Goal: Check status: Check status

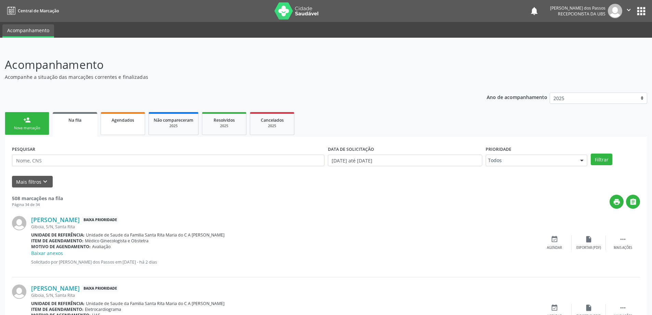
click at [130, 120] on span "Agendados" at bounding box center [123, 120] width 23 height 6
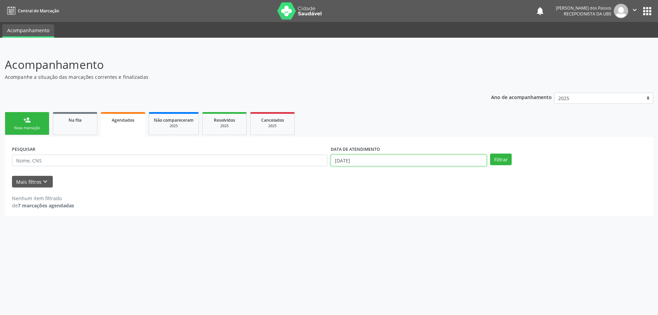
click at [353, 160] on input "[DATE]" at bounding box center [409, 160] width 156 height 12
click at [334, 174] on icon at bounding box center [334, 175] width 2 height 4
select select "7"
click at [409, 196] on span "1" at bounding box center [410, 194] width 13 height 13
type input "01/08/2025"
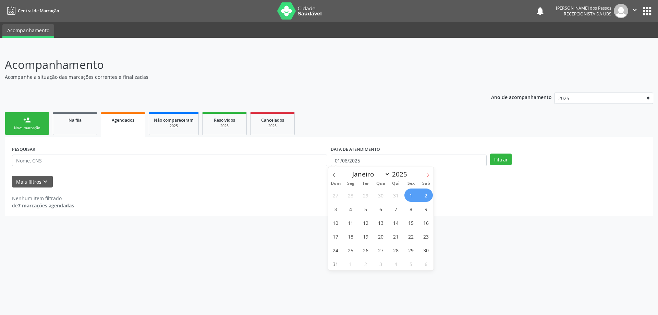
click at [425, 175] on icon at bounding box center [427, 175] width 5 height 5
select select "8"
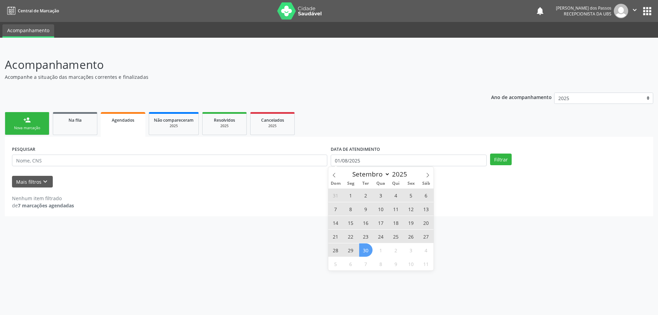
click at [367, 249] on span "30" at bounding box center [365, 249] width 13 height 13
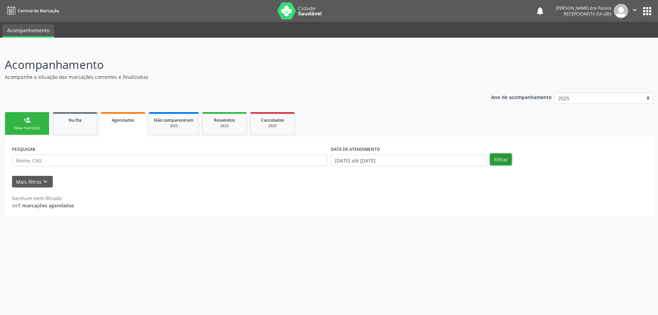
click at [494, 160] on button "Filtrar" at bounding box center [501, 159] width 22 height 12
